Goal: Task Accomplishment & Management: Use online tool/utility

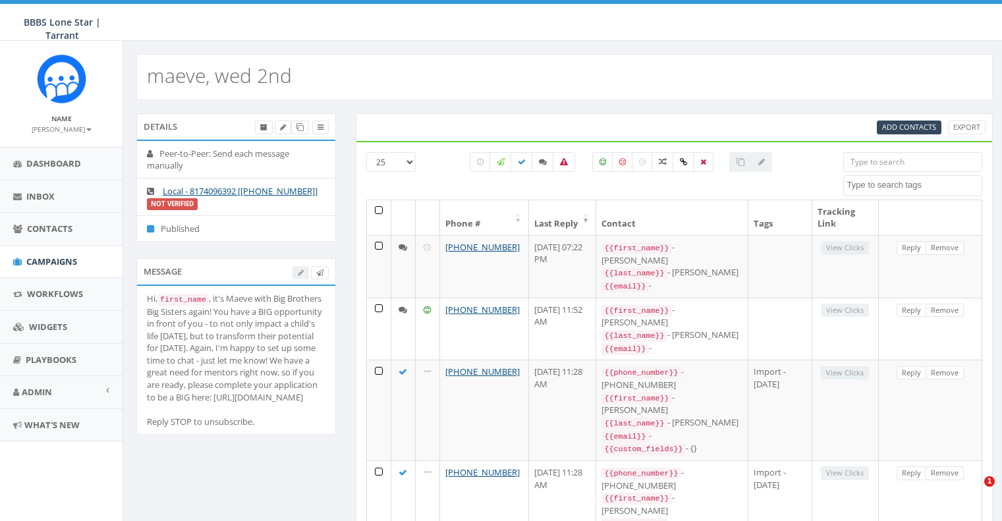
select select
click at [72, 221] on link "Contacts" at bounding box center [61, 229] width 122 height 32
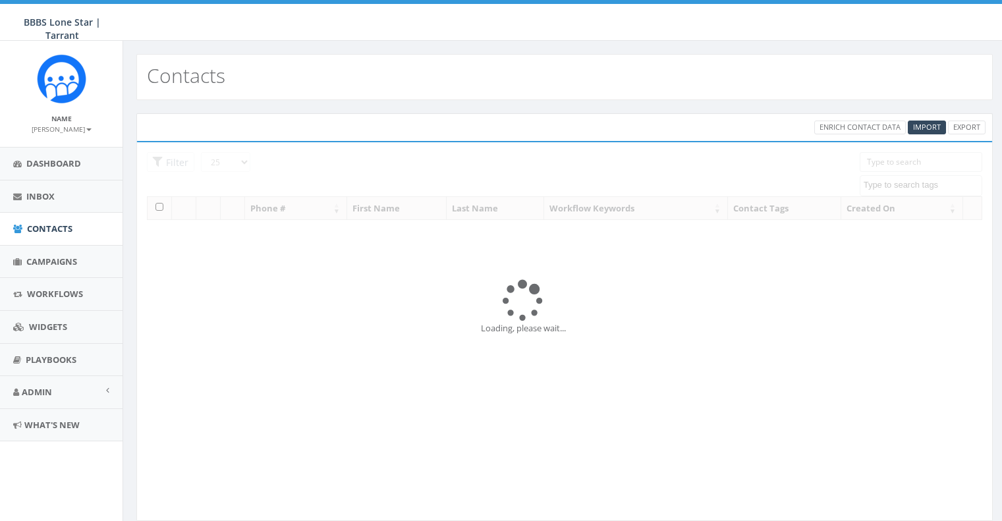
select select
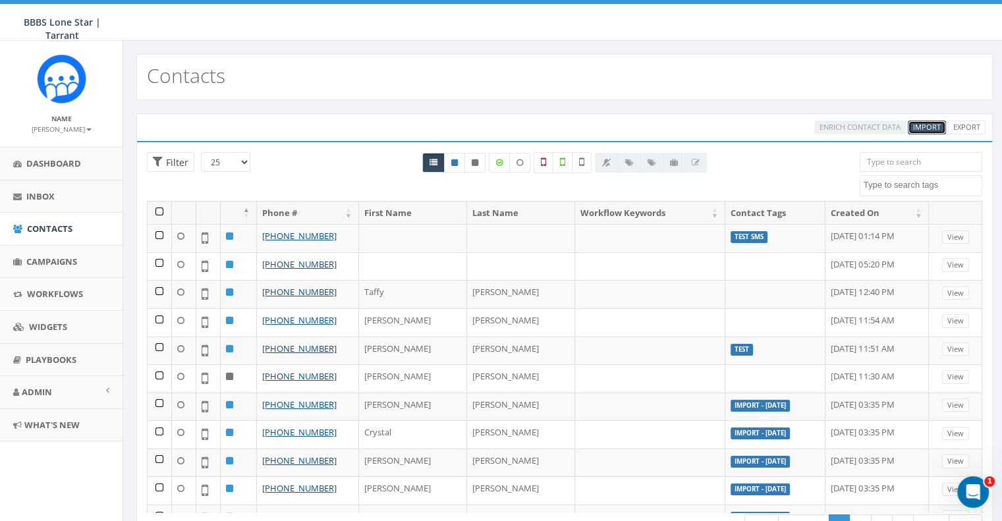
click at [927, 122] on span "Import" at bounding box center [927, 127] width 28 height 10
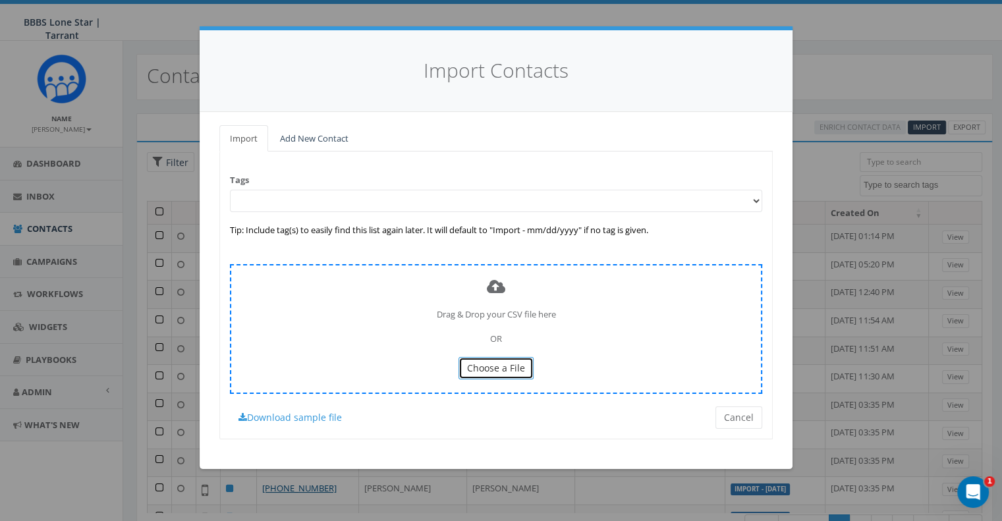
click at [489, 358] on button "Choose a File" at bounding box center [495, 368] width 75 height 22
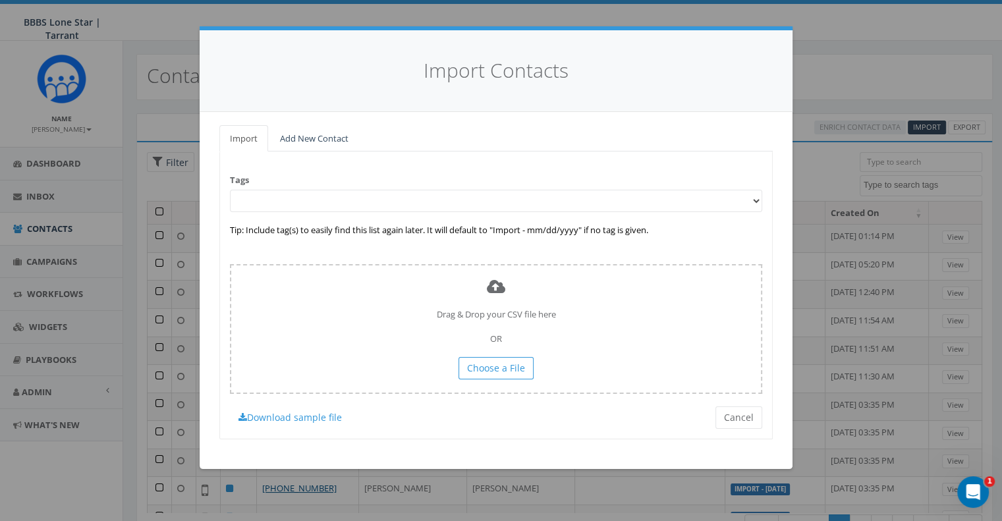
click at [875, 63] on div "Import Contacts Import Add New Contact Tags Tip: Include tag(s) to easily find …" at bounding box center [501, 260] width 1002 height 521
